Goal: Obtain resource: Download file/media

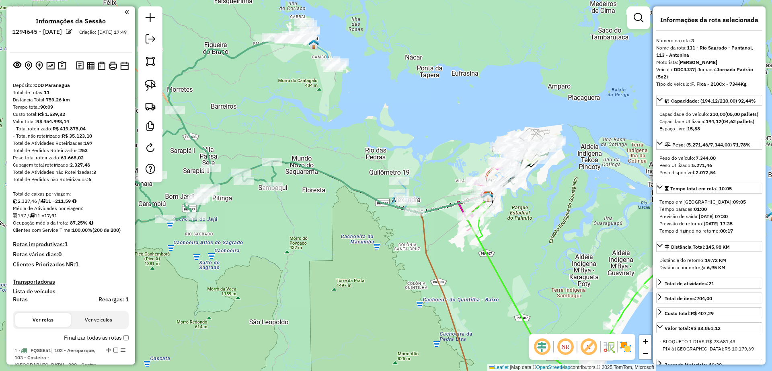
select select "**********"
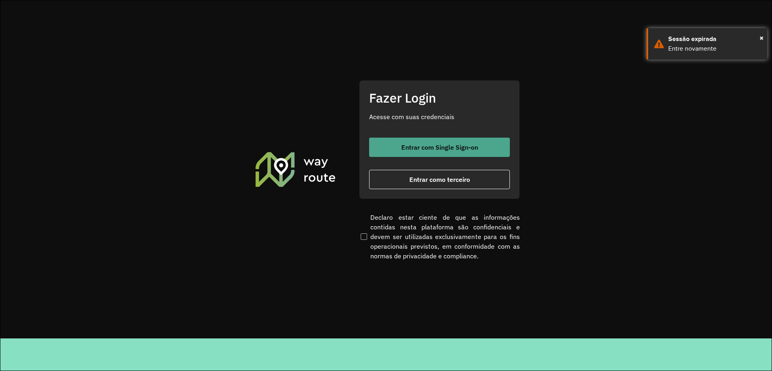
click at [435, 149] on span "Entrar com Single Sign-on" at bounding box center [439, 147] width 77 height 6
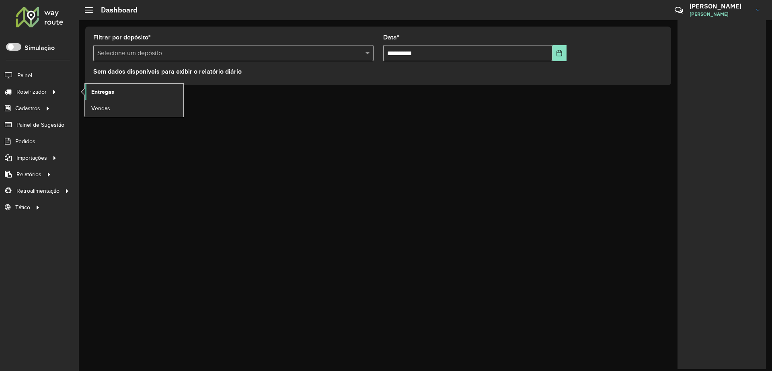
click at [137, 96] on link "Entregas" at bounding box center [134, 92] width 99 height 16
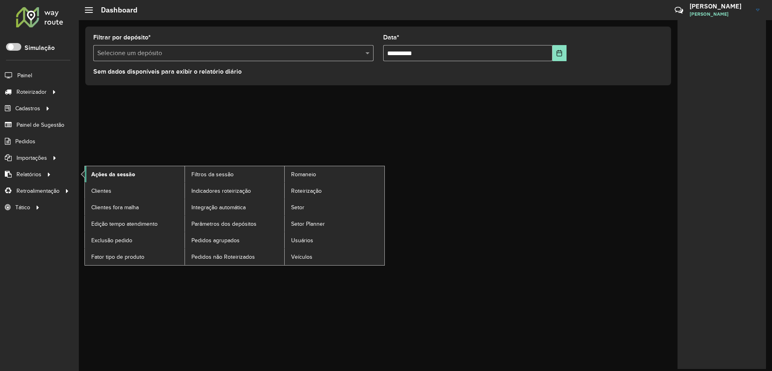
click at [132, 179] on link "Ações da sessão" at bounding box center [135, 174] width 100 height 16
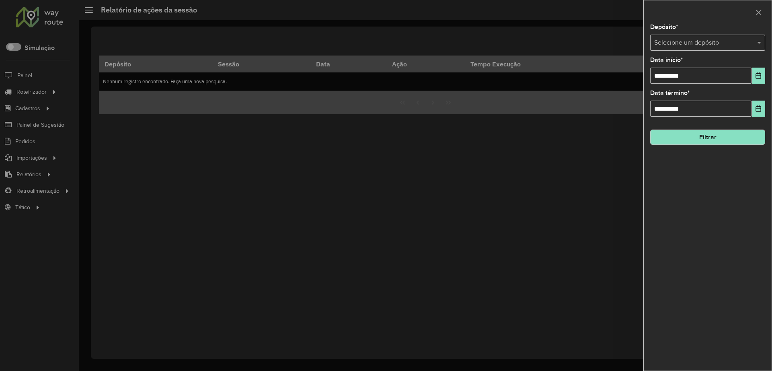
click at [664, 47] on input "text" at bounding box center [699, 43] width 91 height 10
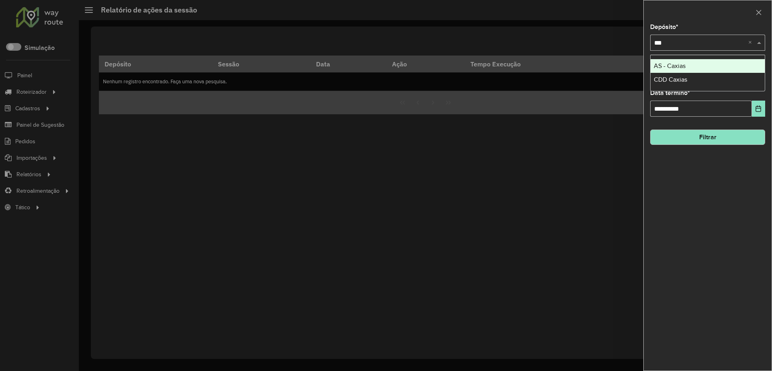
type input "****"
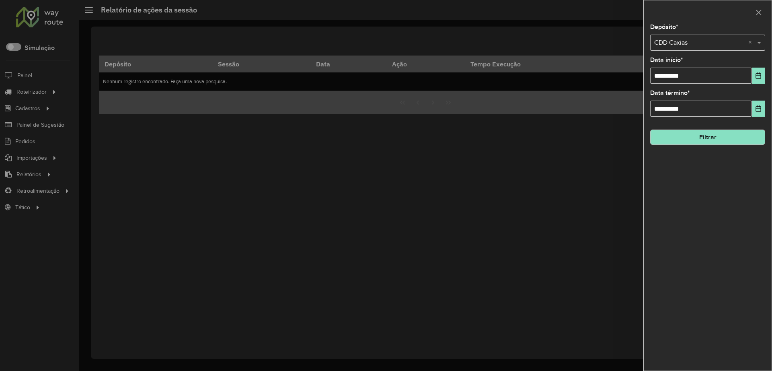
click at [718, 143] on button "Filtrar" at bounding box center [707, 137] width 115 height 15
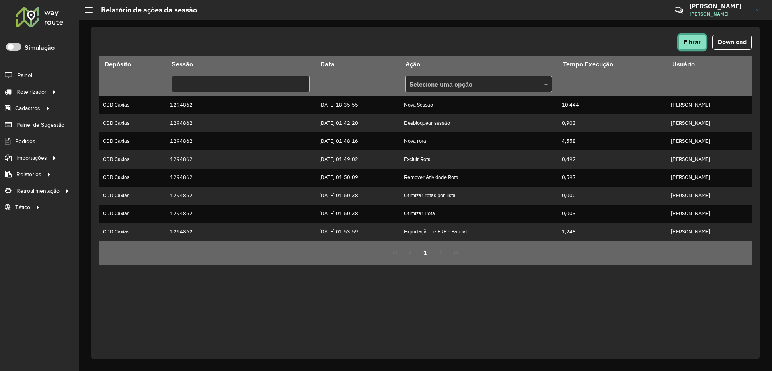
click at [689, 45] on button "Filtrar" at bounding box center [693, 42] width 28 height 15
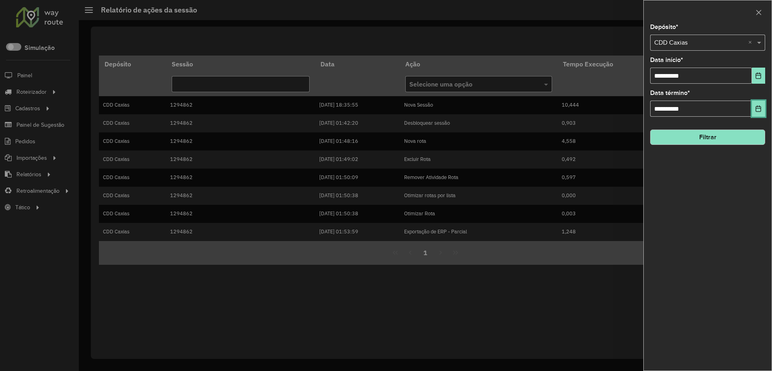
click at [755, 104] on button "Choose Date" at bounding box center [758, 109] width 13 height 16
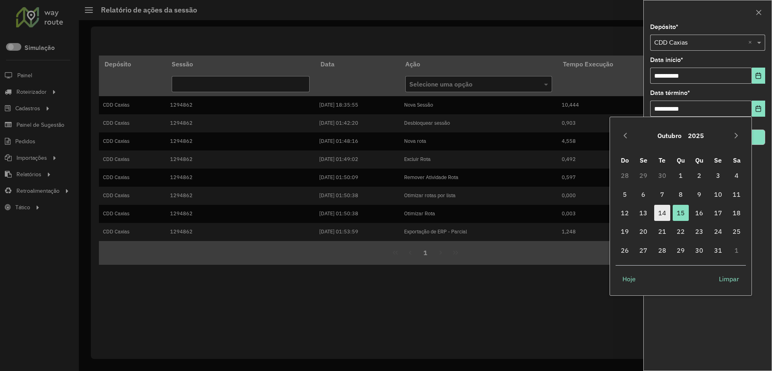
click at [662, 210] on span "14" at bounding box center [662, 213] width 16 height 16
type input "**********"
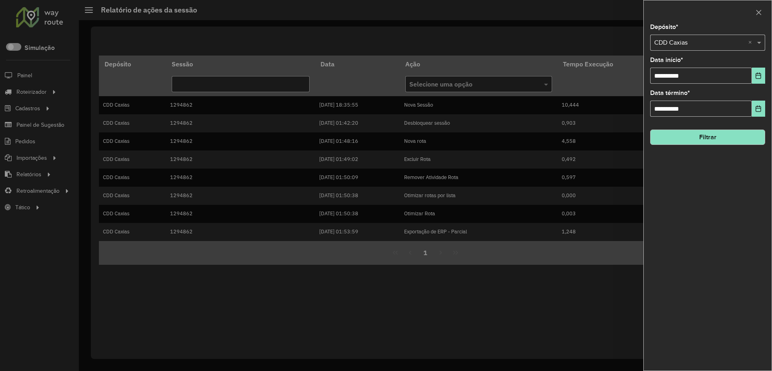
click at [697, 144] on button "Filtrar" at bounding box center [707, 137] width 115 height 15
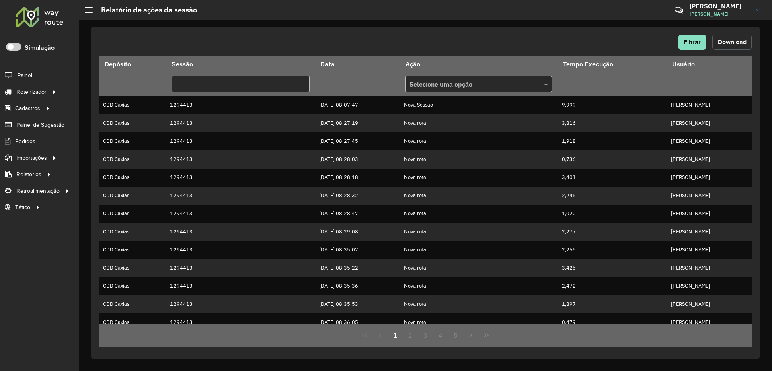
click at [724, 41] on span "Download" at bounding box center [732, 42] width 29 height 7
click at [87, 241] on div "Filtrar Download Depósito Sessão Data Ação Tempo Execução Usuário Selecione uma…" at bounding box center [425, 195] width 693 height 351
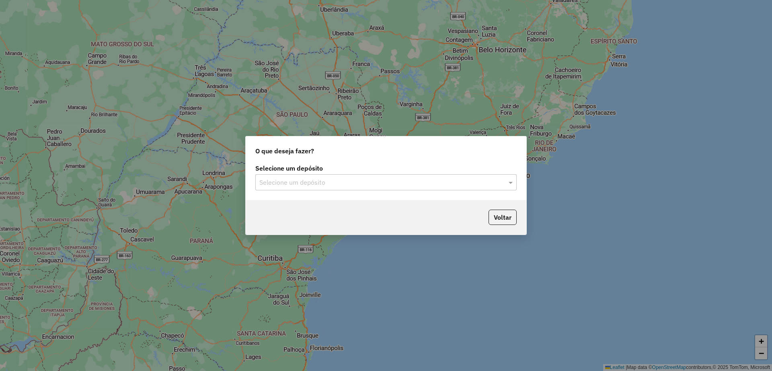
click at [398, 184] on input "text" at bounding box center [377, 183] width 237 height 10
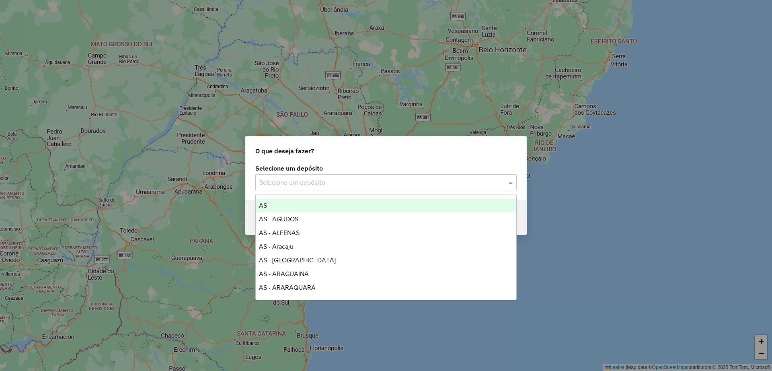
click at [393, 180] on input "text" at bounding box center [377, 183] width 237 height 10
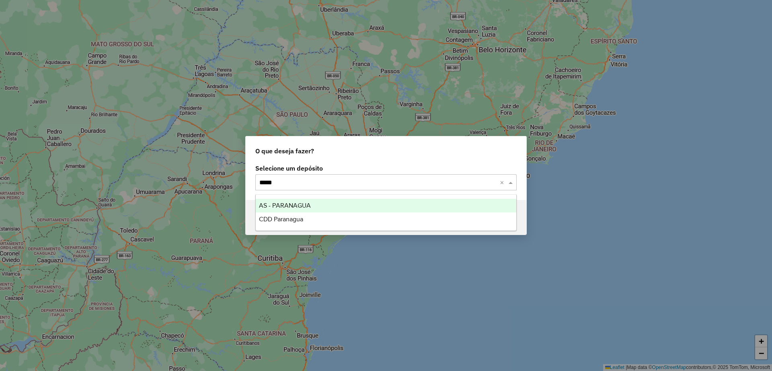
type input "******"
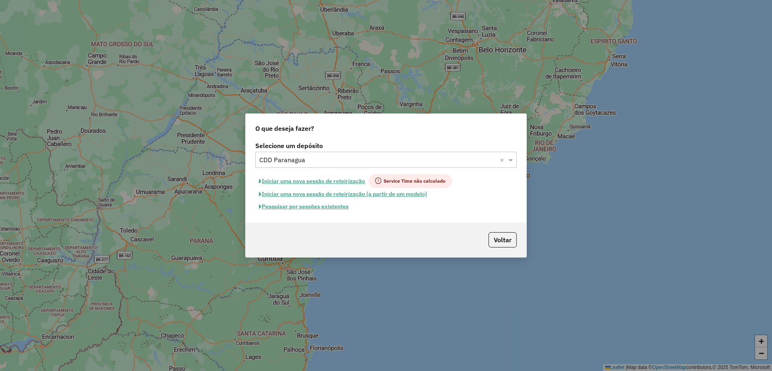
click at [315, 210] on button "Pesquisar por sessões existentes" at bounding box center [303, 206] width 97 height 12
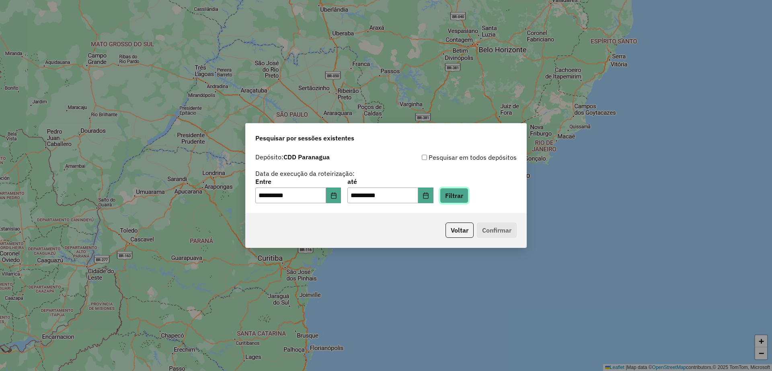
click at [468, 197] on button "Filtrar" at bounding box center [454, 195] width 29 height 15
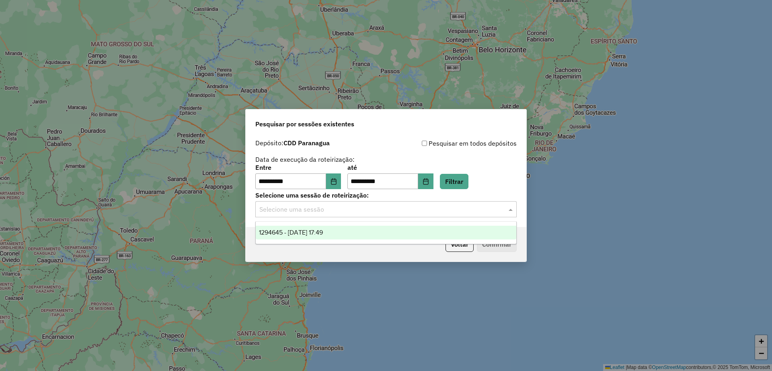
click at [374, 210] on input "text" at bounding box center [377, 210] width 237 height 10
click at [370, 230] on div "1294645 - 15/10/2025 17:49" at bounding box center [386, 233] width 261 height 14
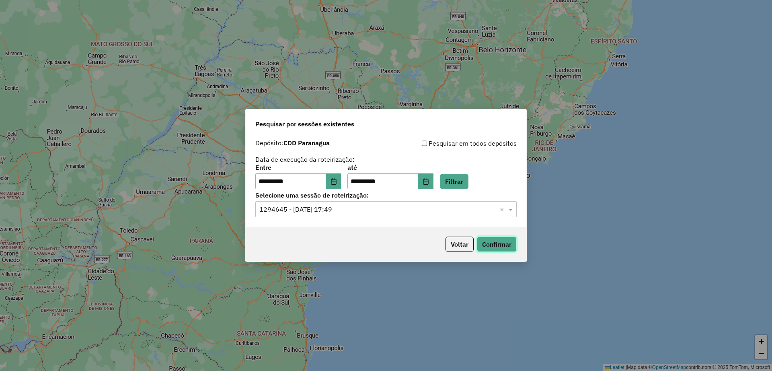
click at [501, 246] on button "Confirmar" at bounding box center [497, 243] width 40 height 15
click at [389, 146] on div "Pesquisar em todos depósitos" at bounding box center [451, 143] width 131 height 10
click at [404, 132] on div "Pesquisar por sessões existentes" at bounding box center [386, 122] width 281 height 26
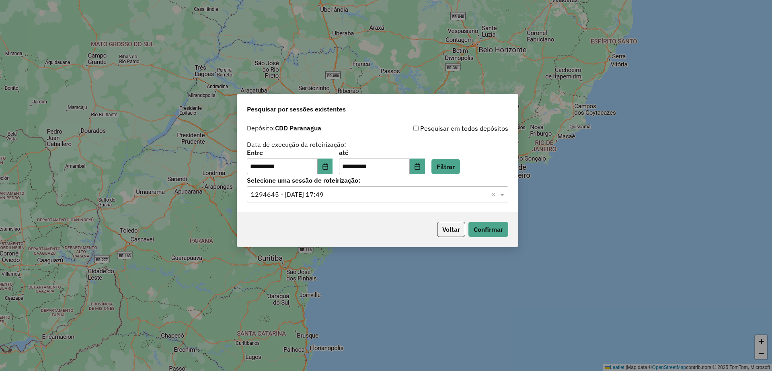
drag, startPoint x: 395, startPoint y: 137, endPoint x: 387, endPoint y: 119, distance: 19.6
click at [387, 119] on div "Pesquisar por sessões existentes" at bounding box center [377, 108] width 281 height 26
click at [421, 165] on icon "Choose Date" at bounding box center [417, 166] width 6 height 6
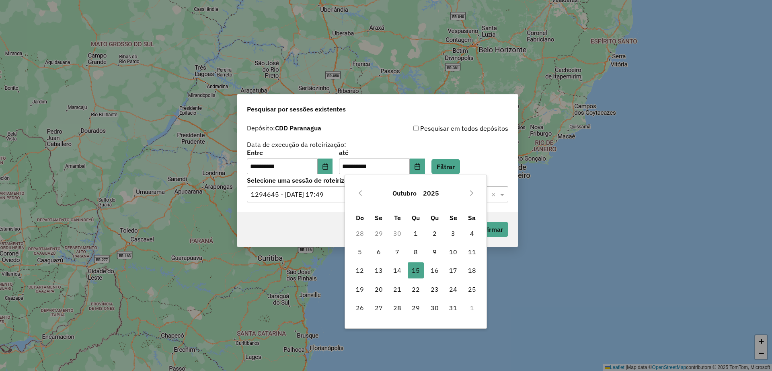
click at [436, 140] on div "**********" at bounding box center [377, 148] width 261 height 51
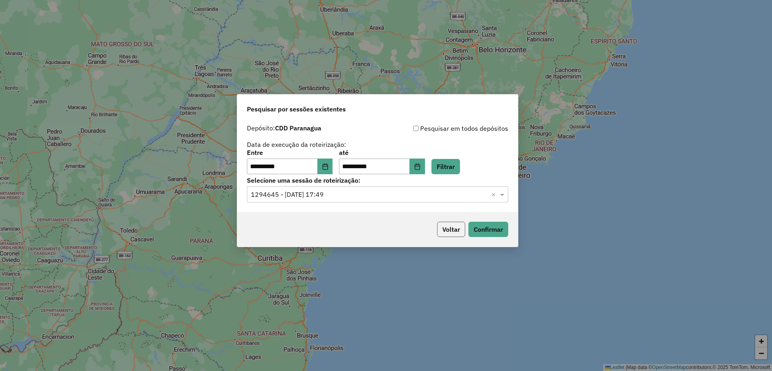
click at [447, 225] on button "Voltar" at bounding box center [451, 229] width 28 height 15
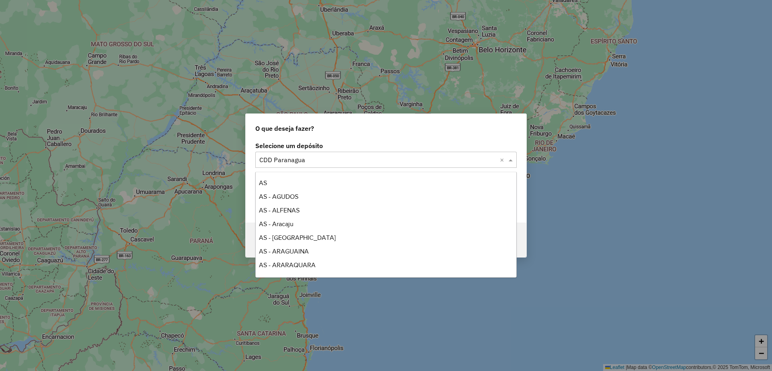
click at [338, 153] on div "Selecione um depósito × CDD Paranagua ×" at bounding box center [385, 160] width 261 height 16
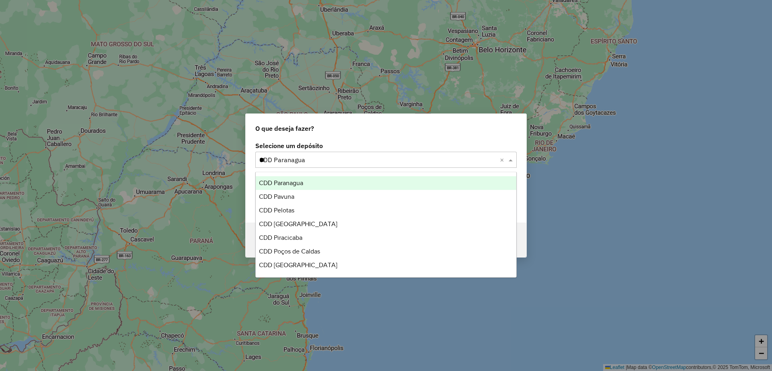
scroll to position [424, 0]
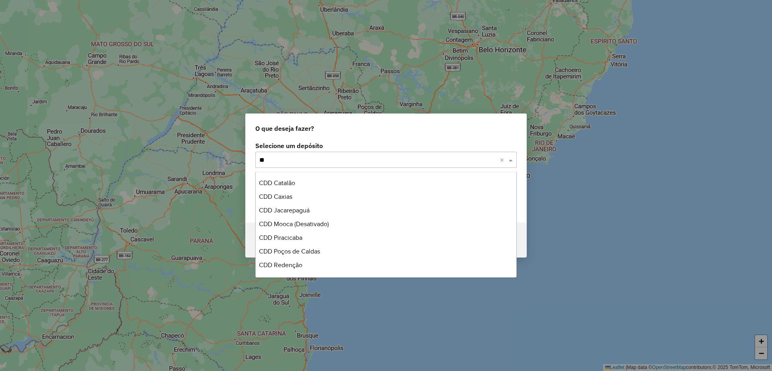
type input "***"
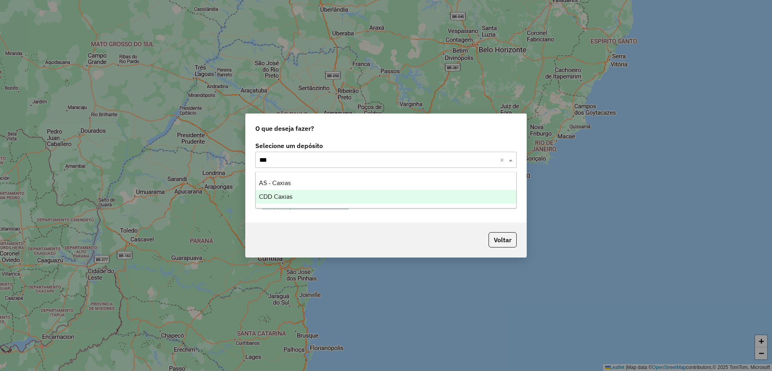
click at [315, 197] on div "CDD Caxias" at bounding box center [386, 197] width 261 height 14
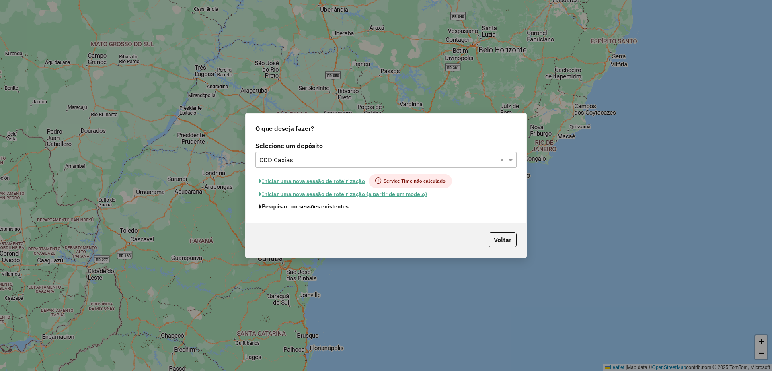
click at [321, 209] on button "Pesquisar por sessões existentes" at bounding box center [303, 206] width 97 height 12
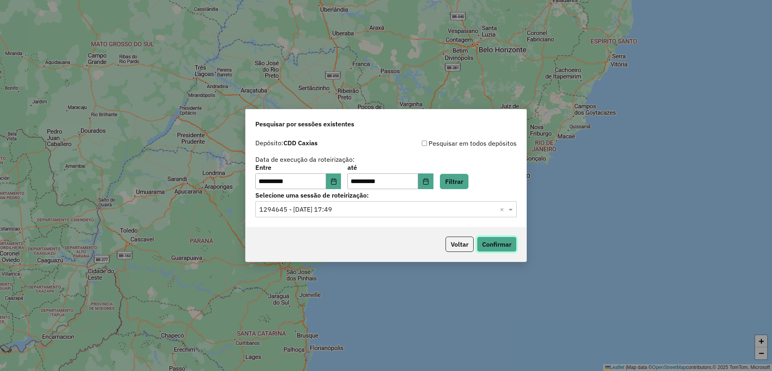
click at [483, 242] on button "Confirmar" at bounding box center [497, 243] width 40 height 15
click at [411, 199] on label "Selecione uma sessão de roteirização:" at bounding box center [385, 195] width 261 height 10
click at [402, 212] on input "text" at bounding box center [377, 210] width 237 height 10
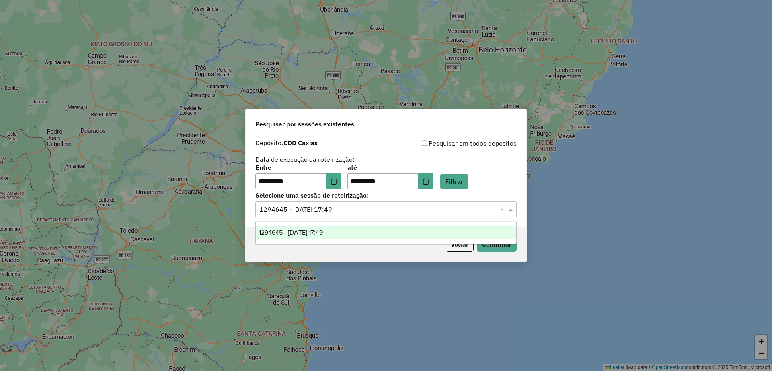
click at [375, 252] on div "Voltar Confirmar" at bounding box center [386, 244] width 281 height 35
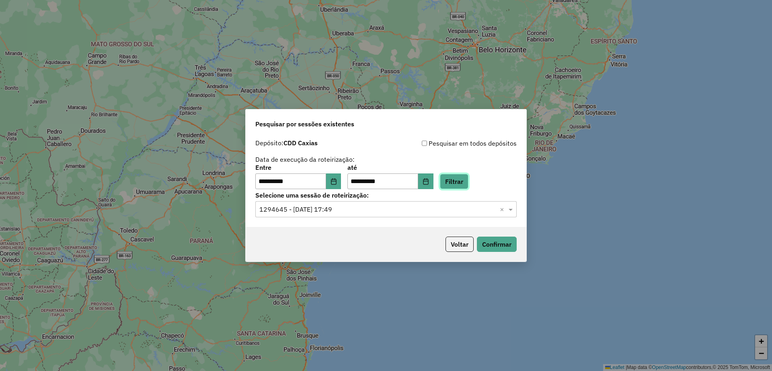
click at [469, 183] on button "Filtrar" at bounding box center [454, 181] width 29 height 15
click at [434, 185] on button "Choose Date" at bounding box center [425, 181] width 15 height 16
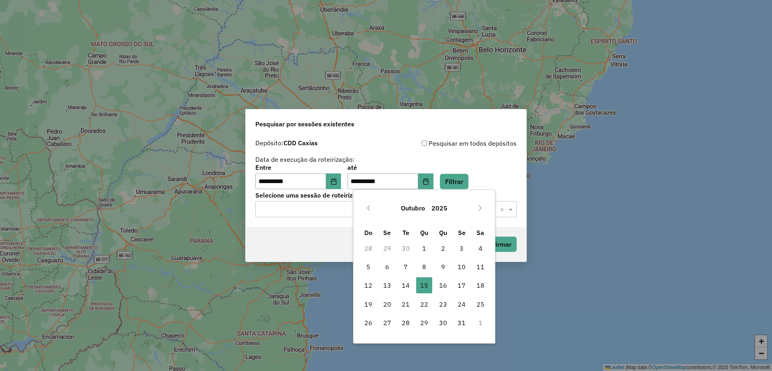
click at [491, 187] on div "**********" at bounding box center [385, 177] width 261 height 25
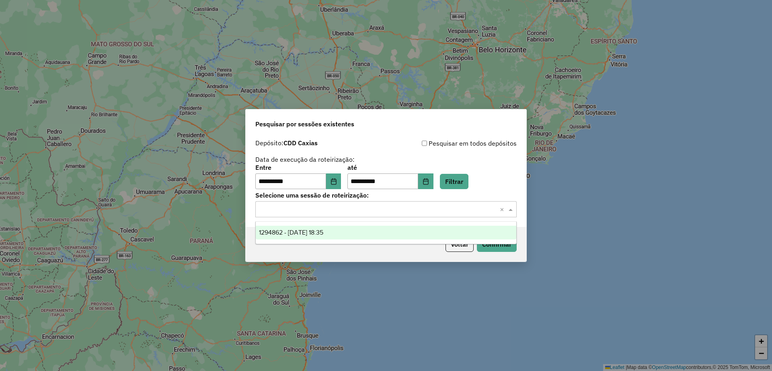
click at [467, 213] on input "text" at bounding box center [377, 210] width 237 height 10
click at [400, 234] on div "1294862 - 15/10/2025 18:35" at bounding box center [386, 233] width 261 height 14
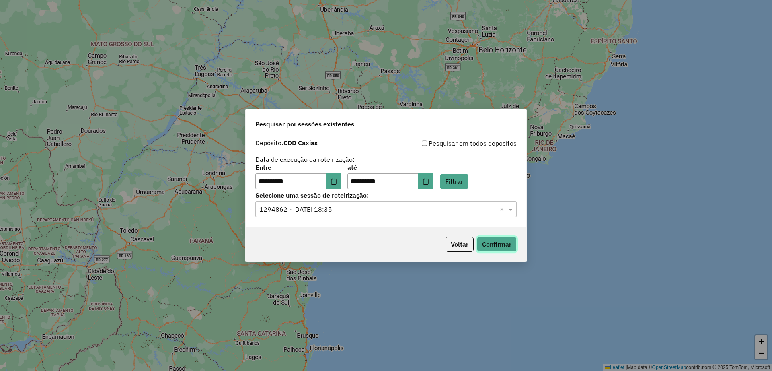
click at [493, 247] on button "Confirmar" at bounding box center [497, 243] width 40 height 15
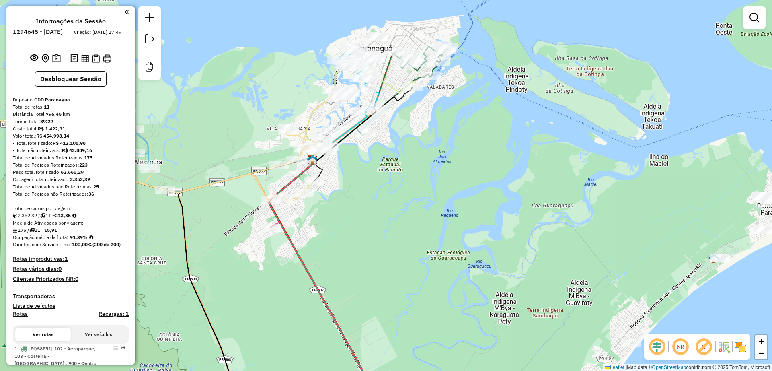
click at [393, 84] on icon at bounding box center [361, 102] width 110 height 84
select select "**********"
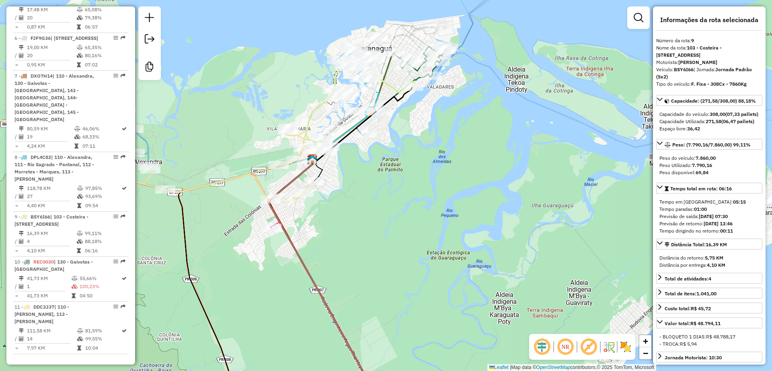
scroll to position [731, 0]
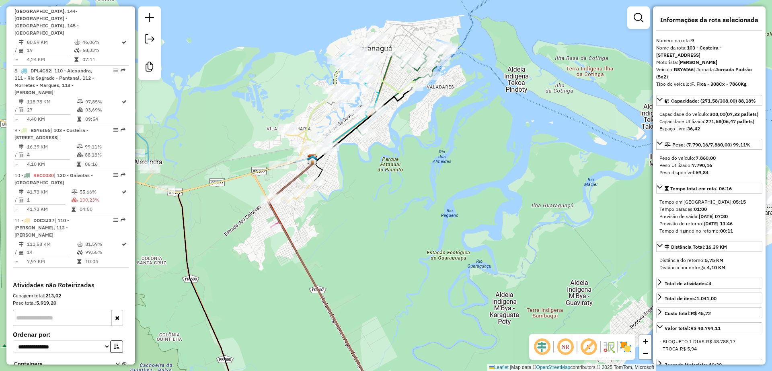
click at [455, 154] on div "Janela de atendimento Grade de atendimento Capacidade Transportadoras Veículos …" at bounding box center [386, 185] width 772 height 371
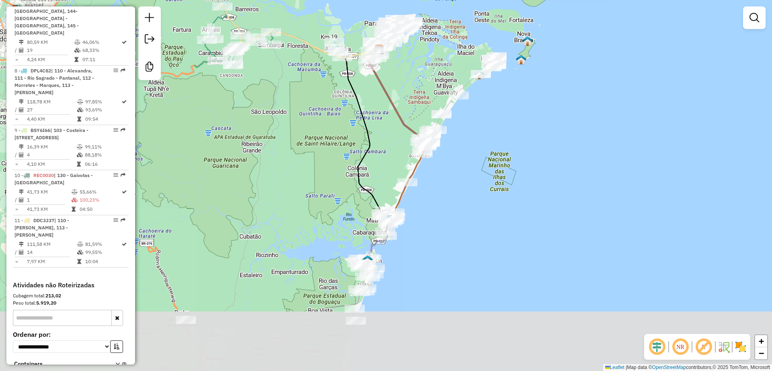
drag, startPoint x: 452, startPoint y: 223, endPoint x: 415, endPoint y: 78, distance: 149.9
click at [415, 78] on div "Janela de atendimento Grade de atendimento Capacidade Transportadoras Veículos …" at bounding box center [386, 185] width 772 height 371
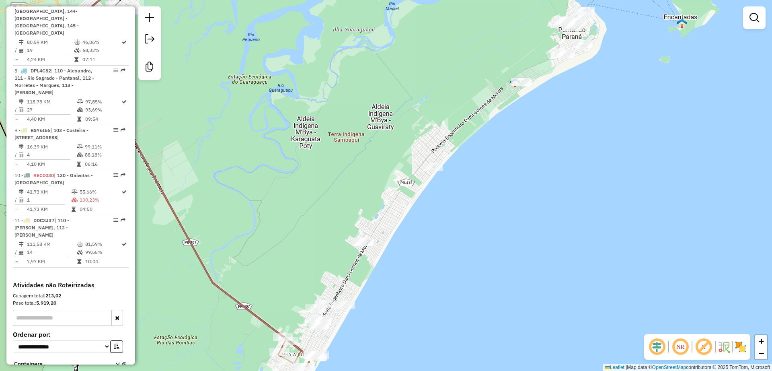
drag, startPoint x: 440, startPoint y: 61, endPoint x: 426, endPoint y: 82, distance: 25.0
click at [426, 82] on div "Janela de atendimento Grade de atendimento Capacidade Transportadoras Veículos …" at bounding box center [386, 185] width 772 height 371
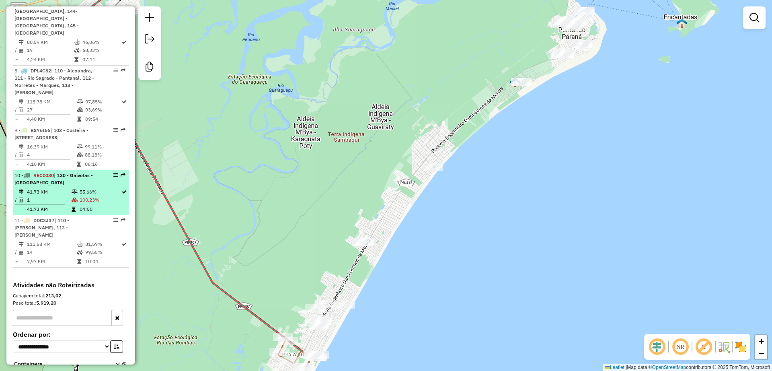
click at [90, 188] on td "55,66%" at bounding box center [100, 192] width 42 height 8
select select "**********"
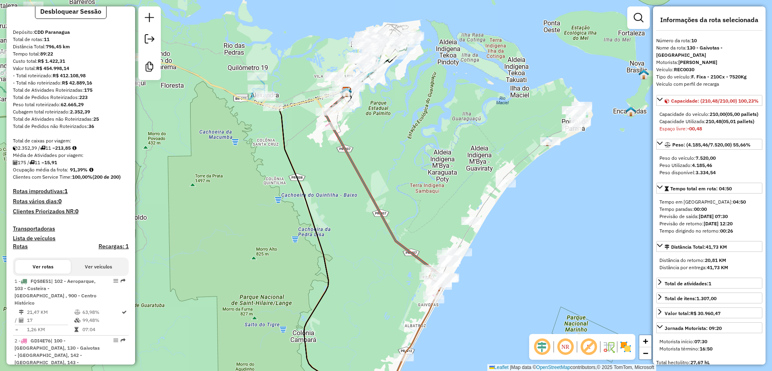
scroll to position [0, 0]
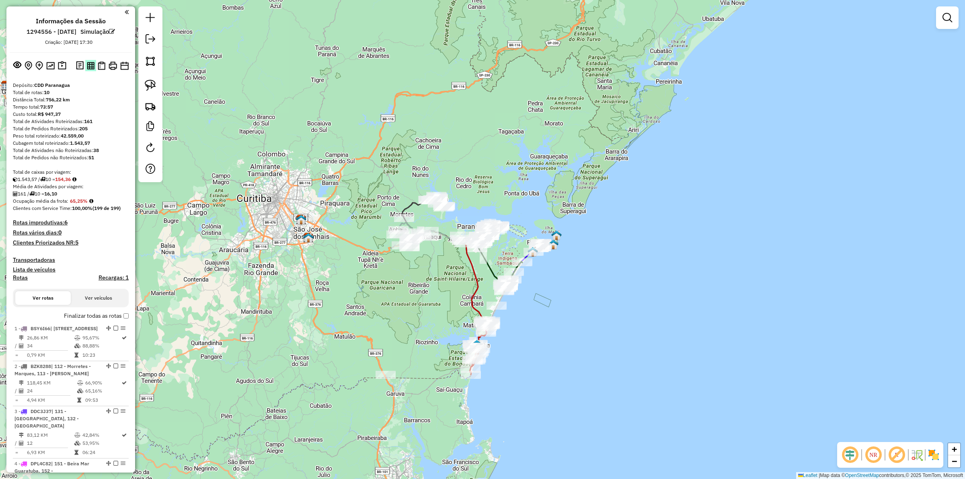
click at [91, 68] on img at bounding box center [91, 66] width 8 height 8
click at [103, 66] on img at bounding box center [102, 66] width 8 height 8
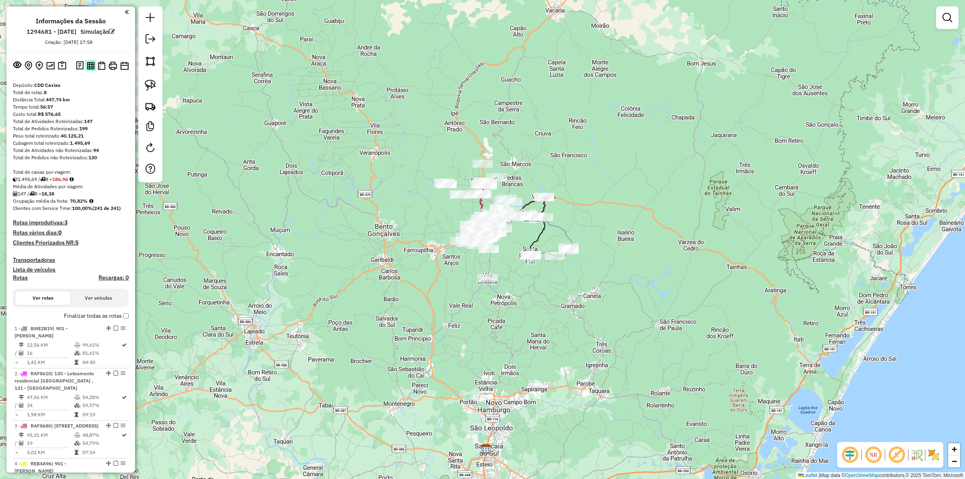
click at [87, 70] on button at bounding box center [90, 65] width 11 height 11
click at [100, 67] on img at bounding box center [102, 66] width 8 height 8
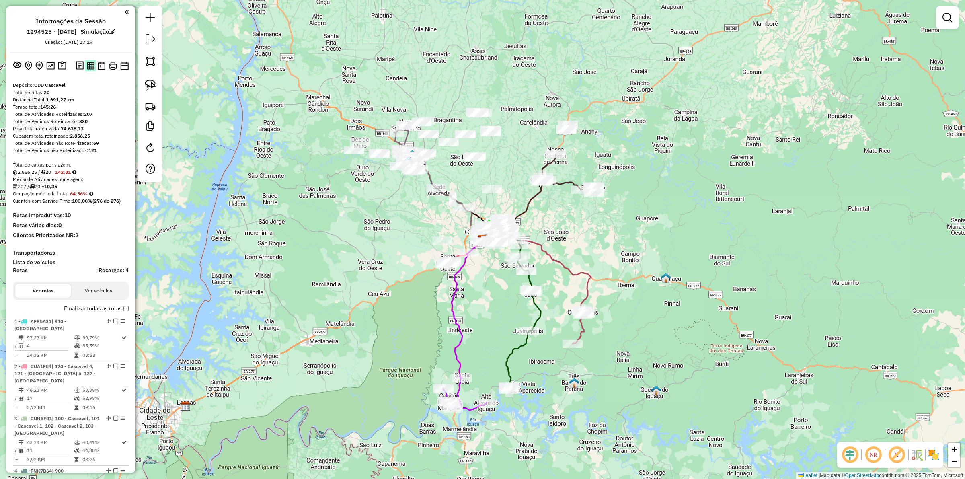
click at [90, 62] on img at bounding box center [91, 66] width 8 height 8
click at [102, 69] on img at bounding box center [102, 66] width 8 height 8
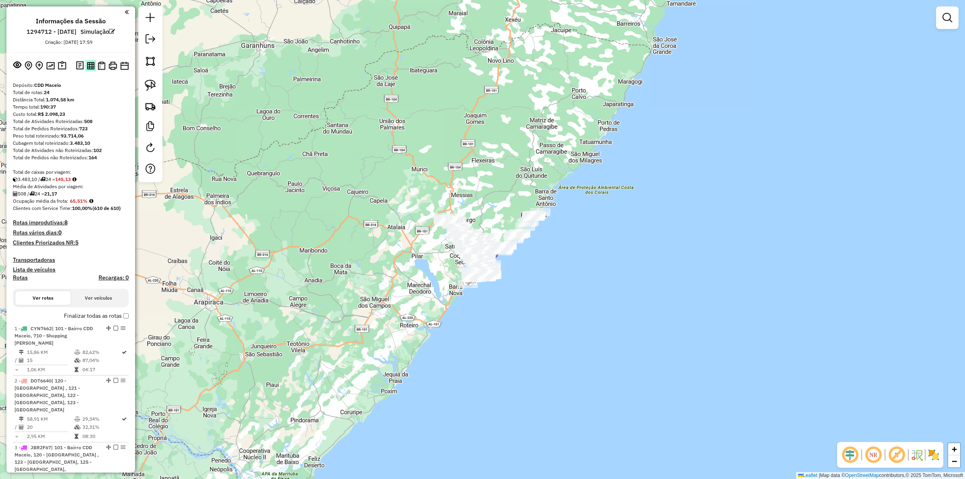
click at [90, 65] on img at bounding box center [91, 66] width 8 height 8
click at [103, 63] on img at bounding box center [102, 66] width 8 height 8
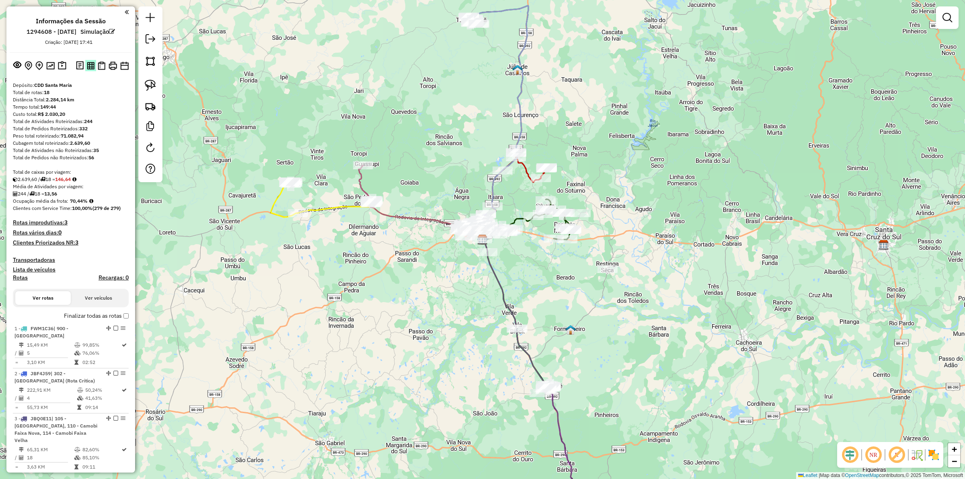
click at [88, 61] on button at bounding box center [90, 65] width 11 height 11
click at [101, 62] on img at bounding box center [102, 66] width 8 height 8
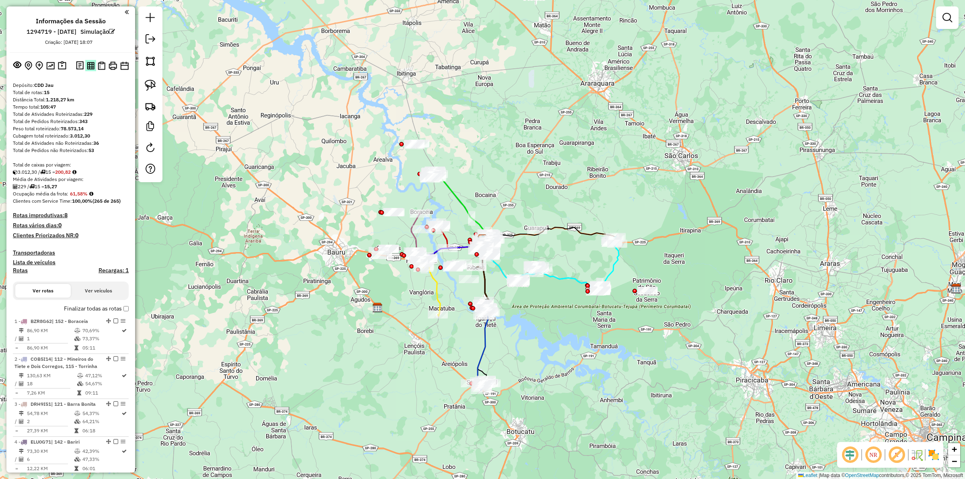
click at [93, 66] on button at bounding box center [90, 65] width 11 height 11
click at [103, 66] on img at bounding box center [102, 66] width 8 height 8
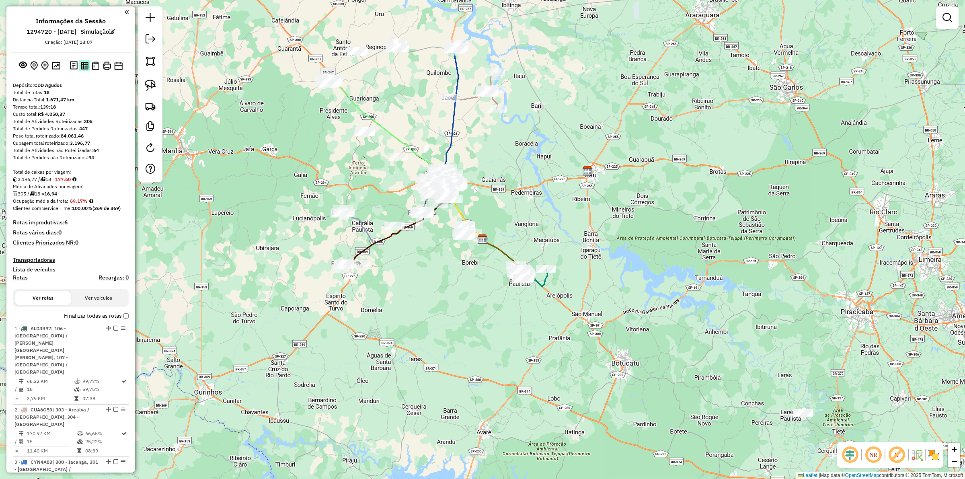
click at [83, 60] on button at bounding box center [84, 65] width 11 height 11
click at [95, 70] on button at bounding box center [95, 66] width 11 height 12
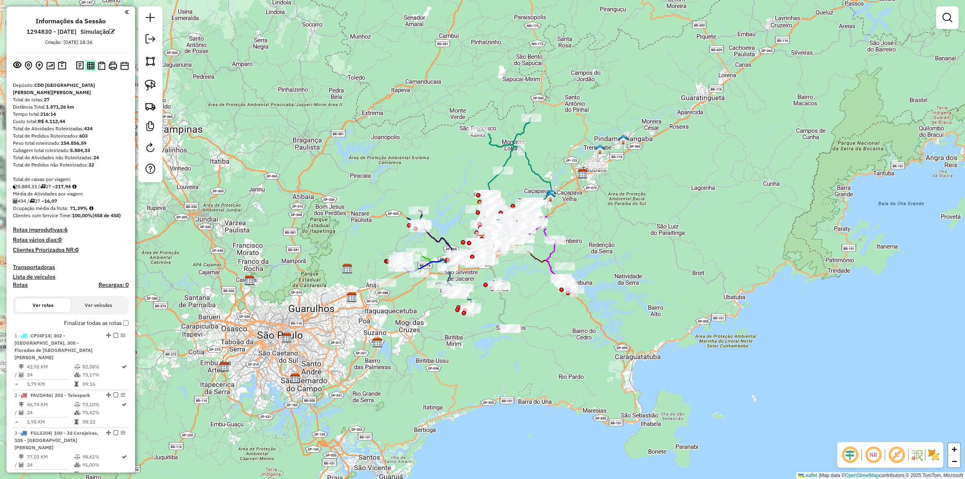
click at [92, 68] on img at bounding box center [91, 66] width 8 height 8
click at [101, 66] on img at bounding box center [102, 66] width 8 height 8
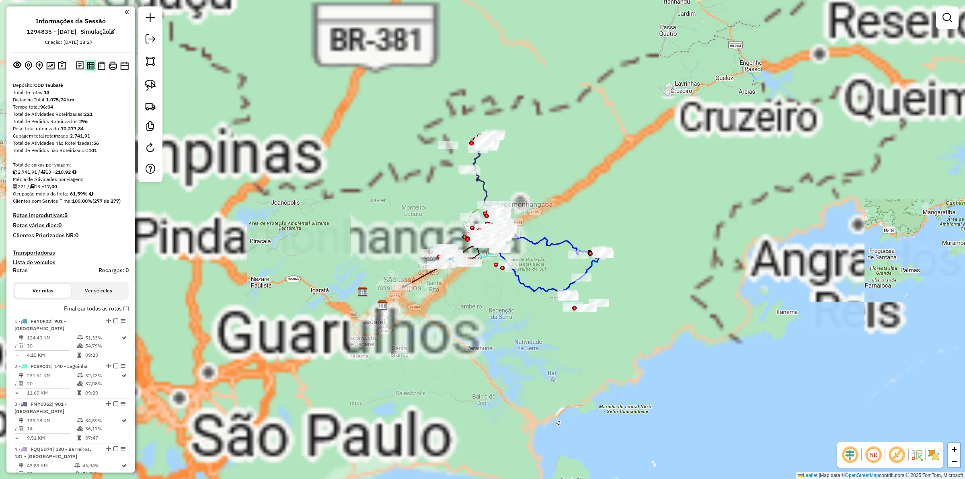
click at [87, 67] on img at bounding box center [91, 66] width 8 height 8
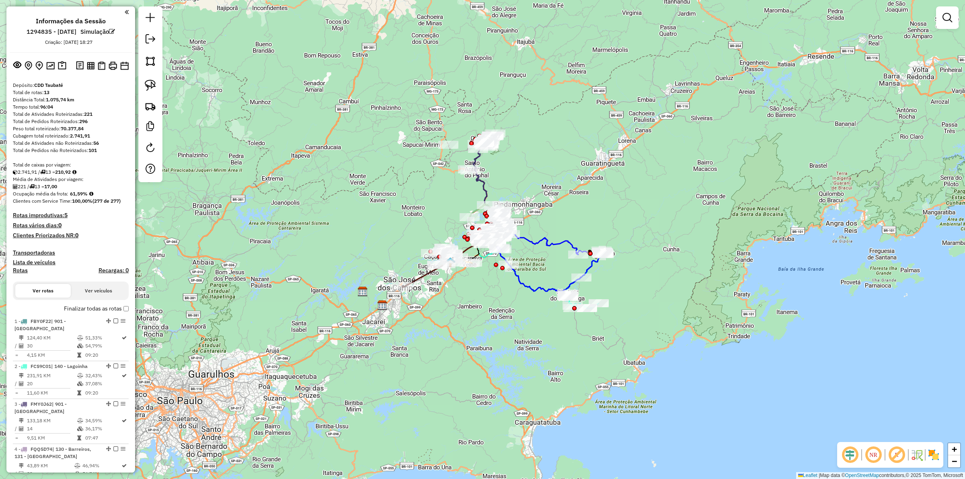
drag, startPoint x: 103, startPoint y: 67, endPoint x: 125, endPoint y: 67, distance: 22.1
click at [103, 67] on img at bounding box center [102, 66] width 8 height 8
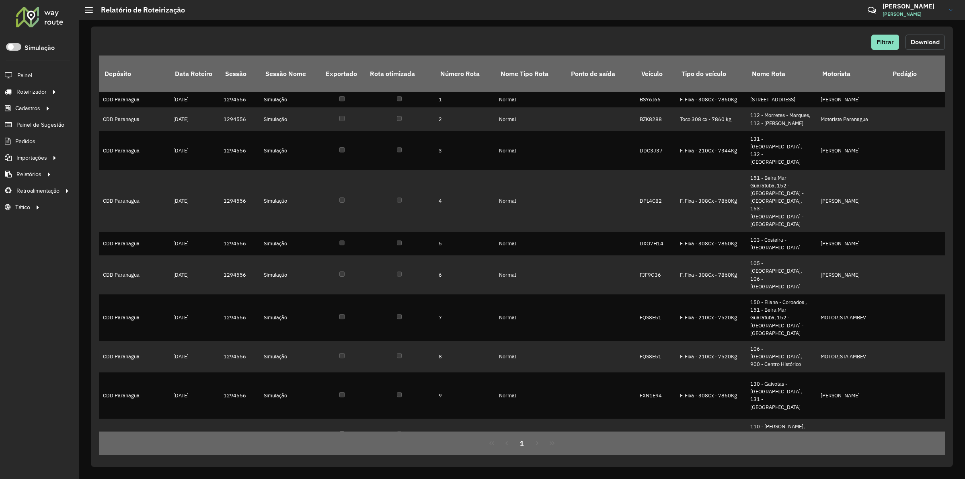
click at [918, 39] on span "Download" at bounding box center [925, 42] width 29 height 7
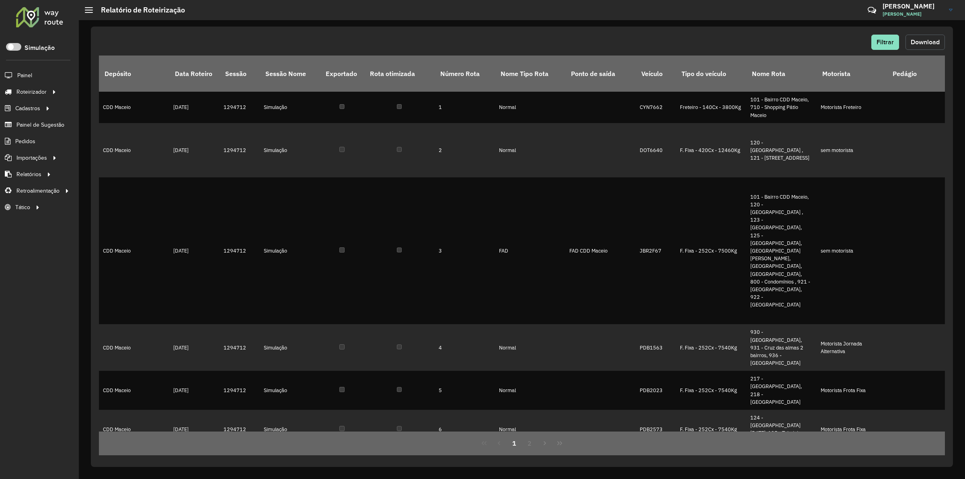
click at [927, 41] on span "Download" at bounding box center [925, 42] width 29 height 7
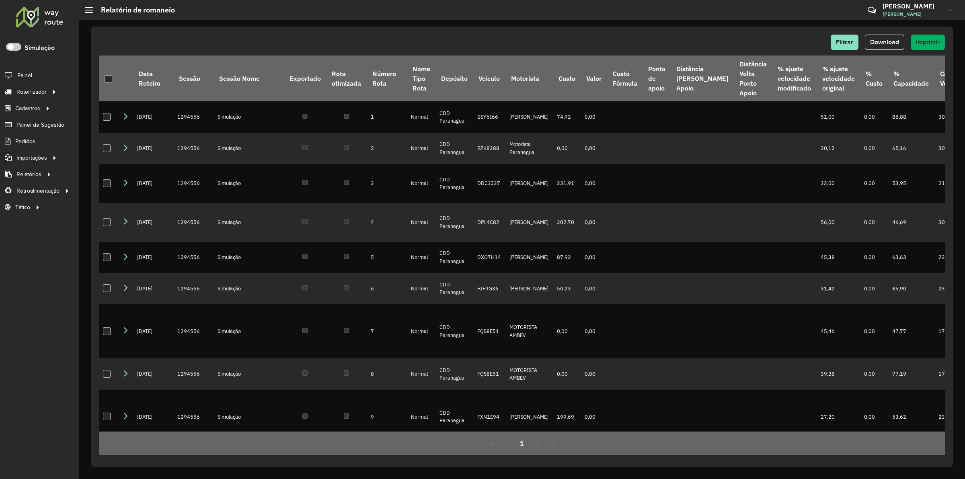
drag, startPoint x: 685, startPoint y: 35, endPoint x: 689, endPoint y: 36, distance: 4.5
click at [685, 35] on div "Filtrar Download Imprimir" at bounding box center [522, 42] width 846 height 15
click at [885, 48] on button "Download" at bounding box center [884, 42] width 39 height 15
click at [886, 43] on span "Download" at bounding box center [884, 42] width 29 height 7
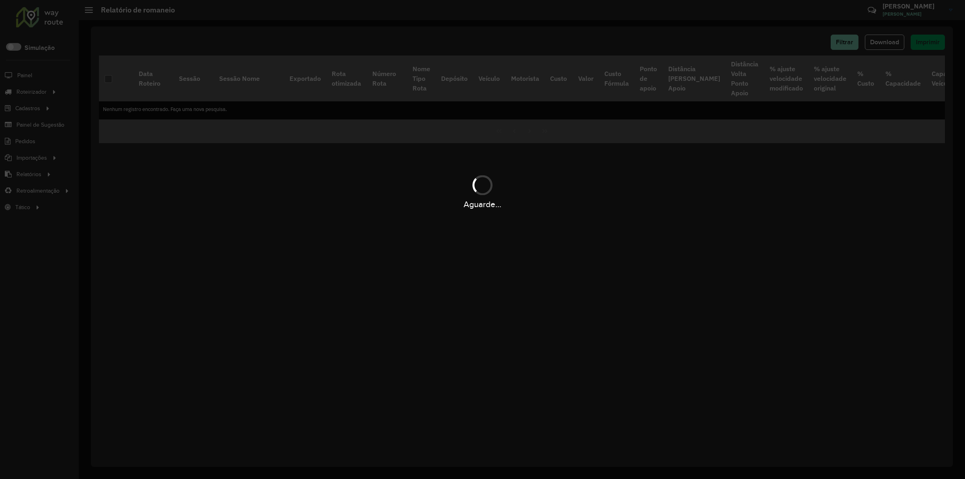
click at [682, 21] on div "Aguarde..." at bounding box center [482, 239] width 965 height 479
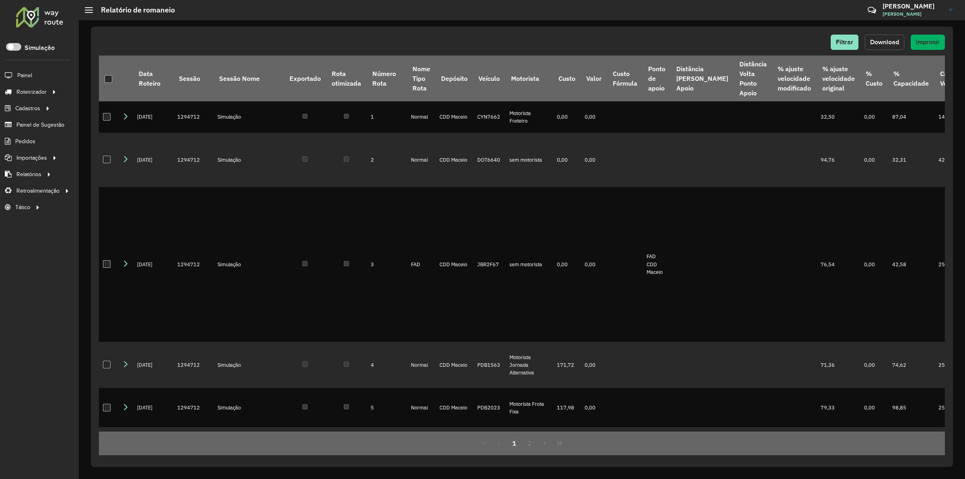
click at [873, 42] on span "Download" at bounding box center [884, 42] width 29 height 7
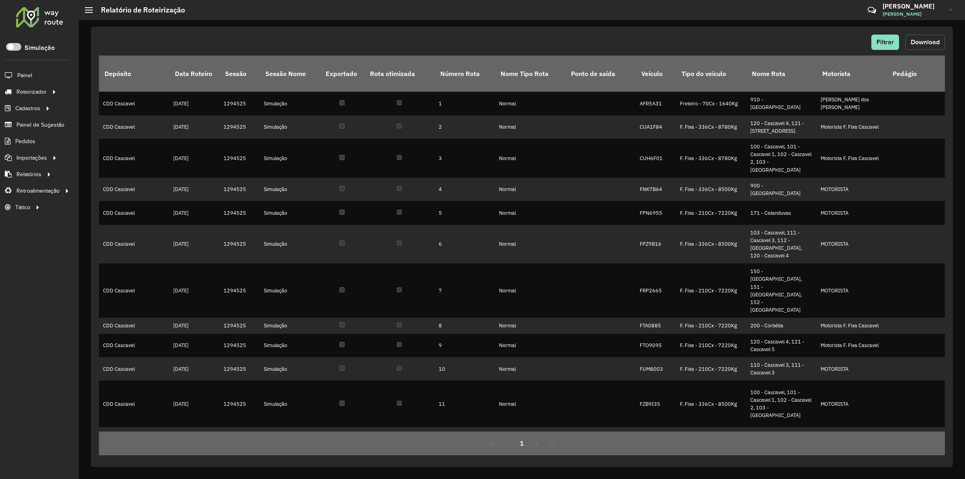
click at [942, 47] on button "Download" at bounding box center [925, 42] width 39 height 15
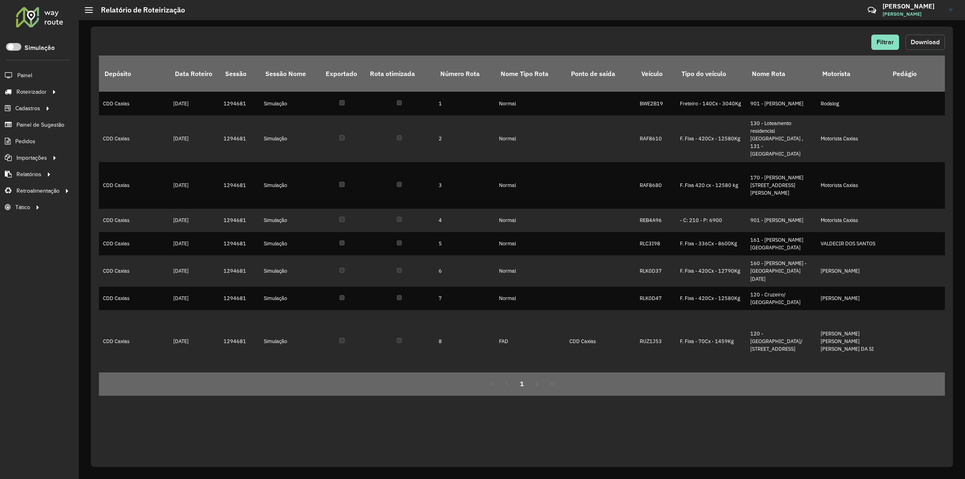
click at [912, 39] on span "Download" at bounding box center [925, 42] width 29 height 7
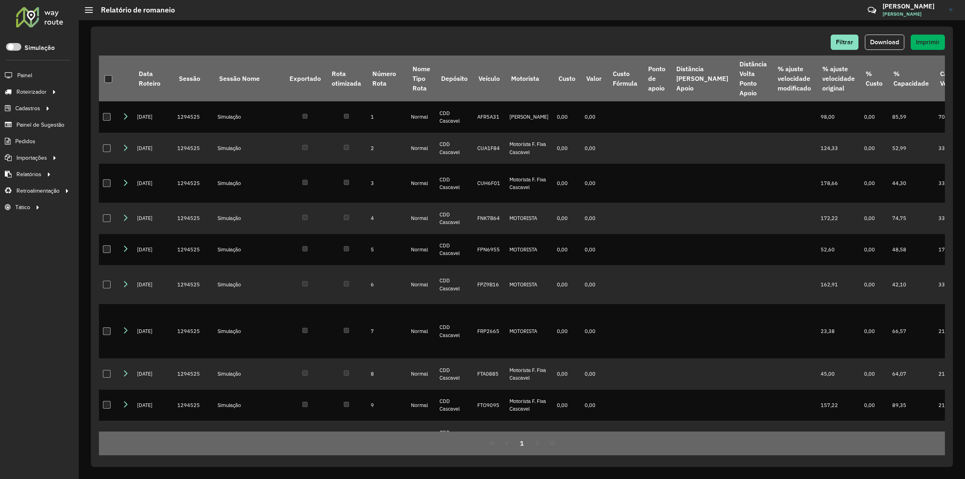
click at [737, 31] on div "Filtrar Download Imprimir Data Roteiro Sessão Sessão Nome Exportado Rota otimiz…" at bounding box center [522, 247] width 862 height 440
click at [890, 40] on span "Download" at bounding box center [884, 42] width 29 height 7
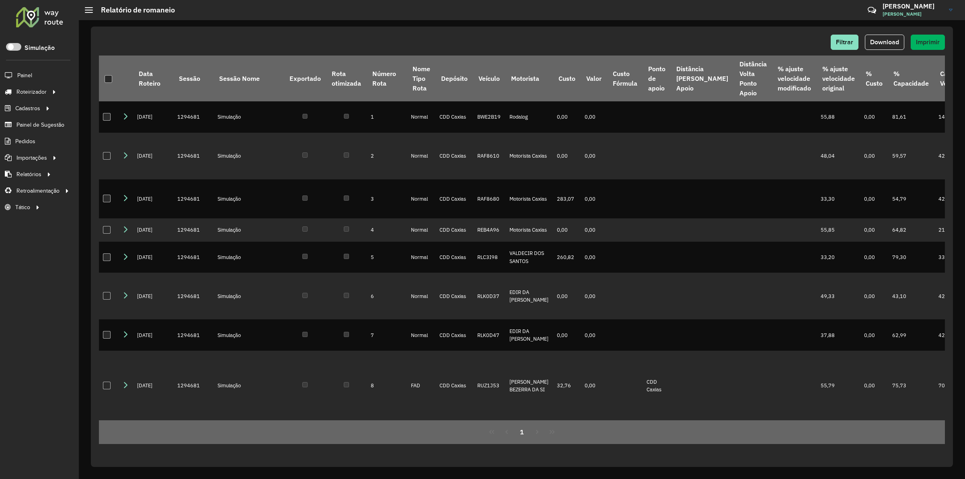
click at [716, 29] on div "Filtrar Download Imprimir Data Roteiro Sessão Sessão Nome Exportado Rota otimiz…" at bounding box center [522, 247] width 862 height 440
click at [890, 38] on button "Download" at bounding box center [884, 42] width 39 height 15
click at [499, 43] on div "Filtrar Download Imprimir" at bounding box center [522, 42] width 846 height 15
click at [711, 29] on div "Filtrar Download Imprimir Data Roteiro Sessão Sessão Nome Exportado Rota otimiz…" at bounding box center [522, 247] width 862 height 440
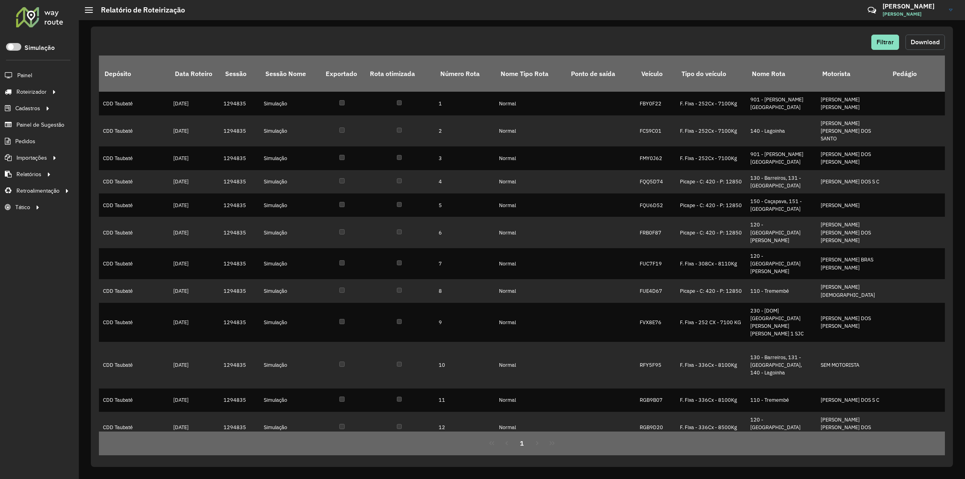
click at [912, 39] on span "Download" at bounding box center [925, 42] width 29 height 7
click at [640, 35] on div "Filtrar Download" at bounding box center [522, 42] width 846 height 15
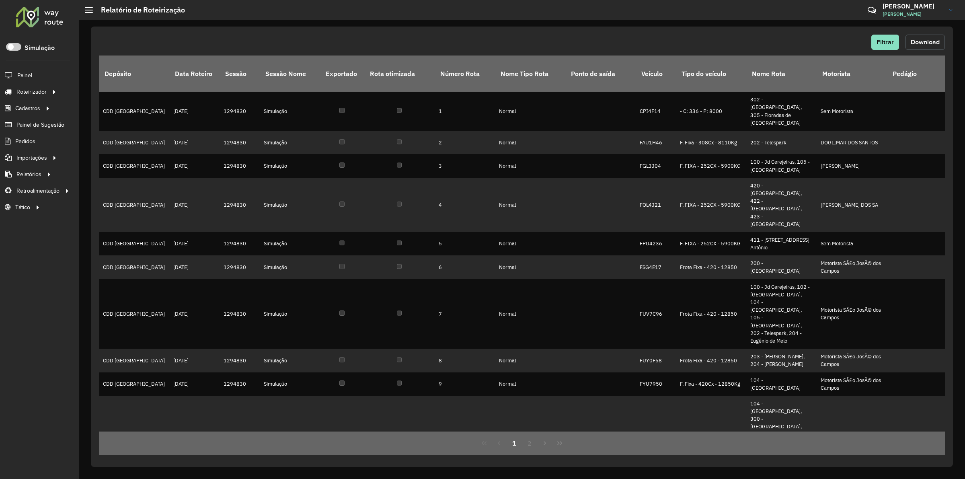
click at [936, 45] on span "Download" at bounding box center [925, 42] width 29 height 7
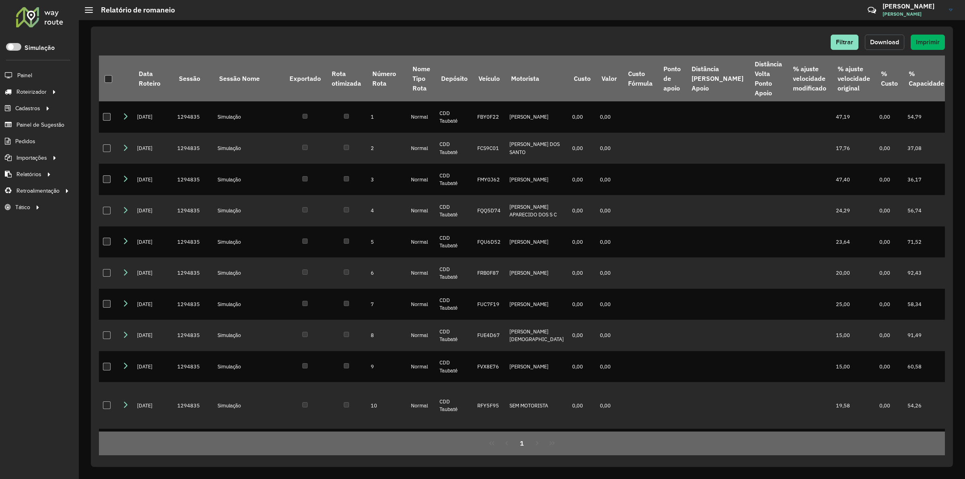
click at [895, 41] on span "Download" at bounding box center [884, 42] width 29 height 7
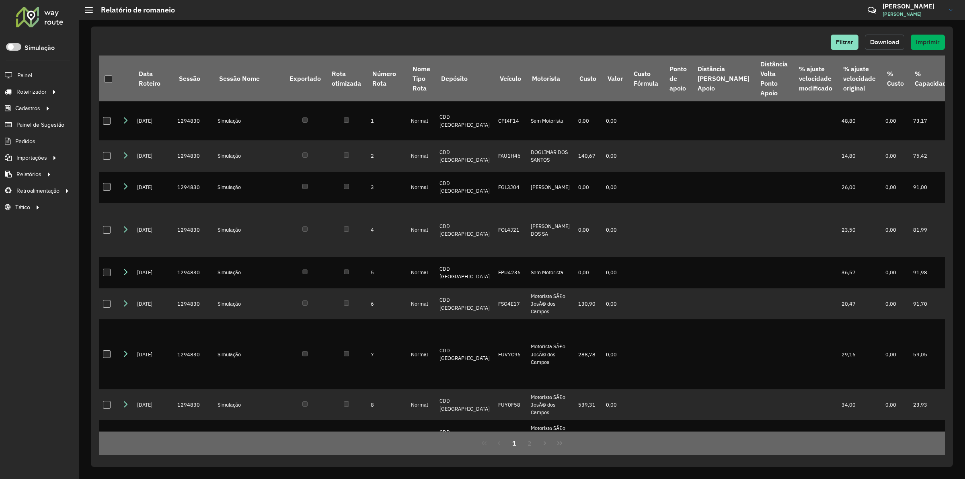
click at [894, 35] on button "Download" at bounding box center [884, 42] width 39 height 15
click at [503, 45] on div "Filtrar Download Imprimir" at bounding box center [522, 42] width 846 height 15
drag, startPoint x: 660, startPoint y: 39, endPoint x: 658, endPoint y: 31, distance: 8.3
click at [660, 37] on div "Filtrar Download Imprimir" at bounding box center [522, 42] width 846 height 15
click at [704, 33] on div "Filtrar Download Imprimir Data Roteiro Sessão Sessão Nome Exportado Rota otimiz…" at bounding box center [522, 247] width 862 height 440
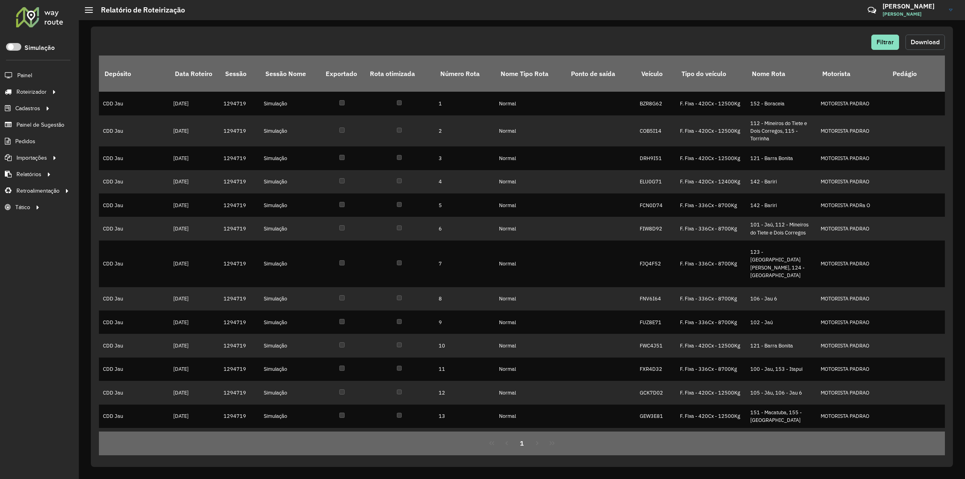
click at [925, 44] on span "Download" at bounding box center [925, 42] width 29 height 7
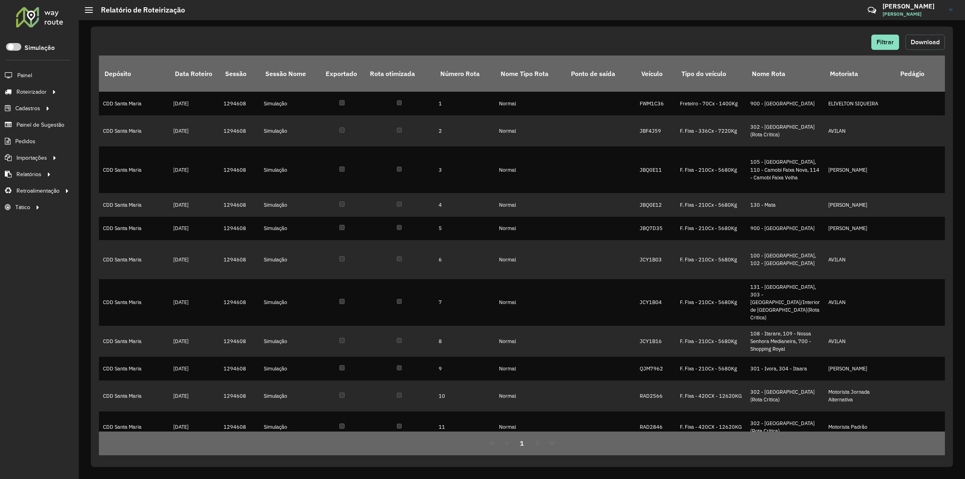
click at [910, 48] on button "Download" at bounding box center [925, 42] width 39 height 15
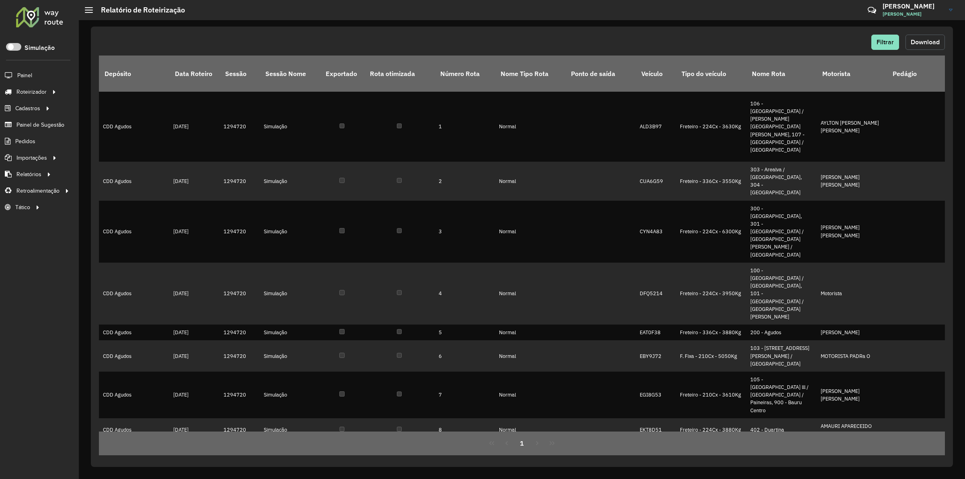
click at [913, 45] on button "Download" at bounding box center [925, 42] width 39 height 15
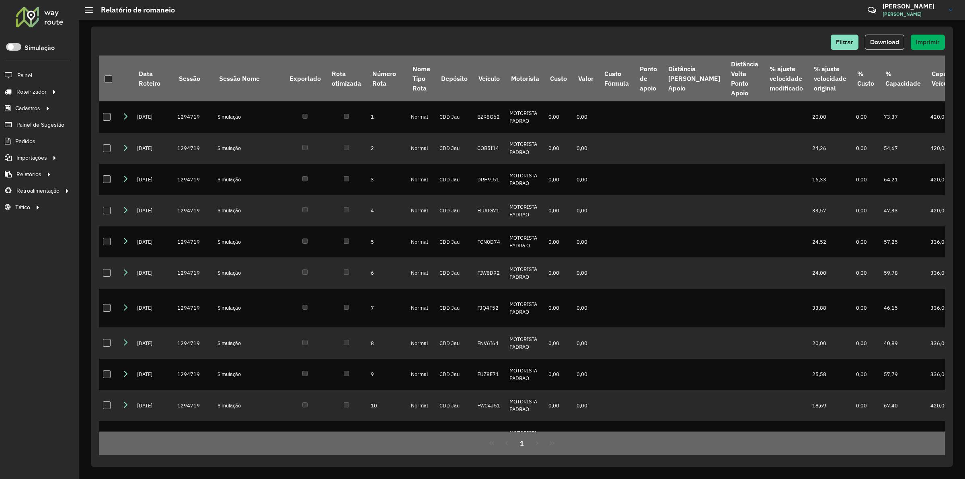
click at [662, 28] on div "Filtrar Download Imprimir Data Roteiro Sessão Sessão Nome Exportado Rota otimiz…" at bounding box center [522, 247] width 862 height 440
click at [884, 46] on button "Download" at bounding box center [884, 42] width 39 height 15
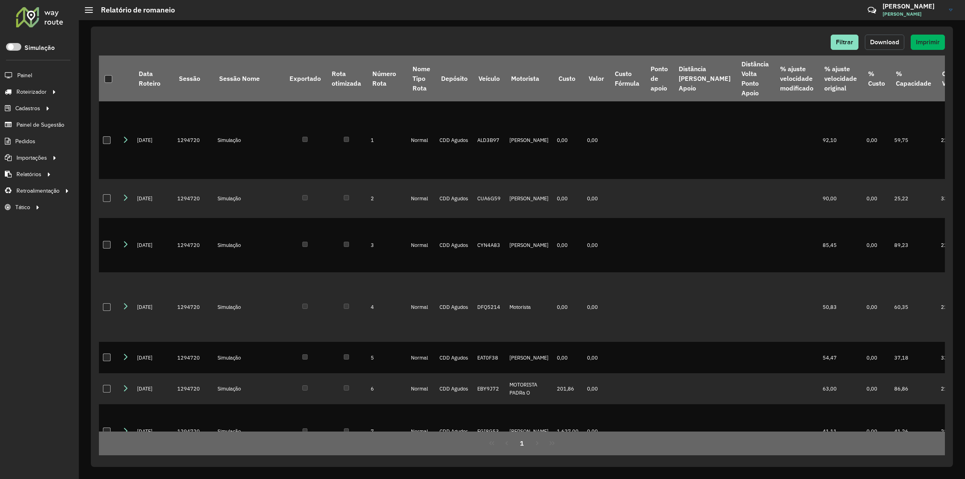
click at [895, 45] on span "Download" at bounding box center [884, 42] width 29 height 7
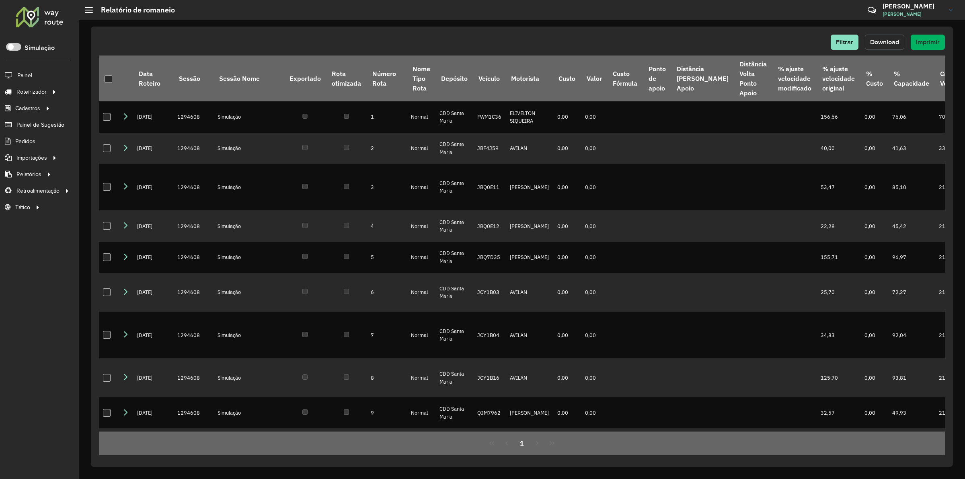
click at [884, 43] on span "Download" at bounding box center [884, 42] width 29 height 7
click at [405, 37] on div "Filtrar Download Imprimir" at bounding box center [522, 42] width 846 height 15
